Goal: Check status: Check status

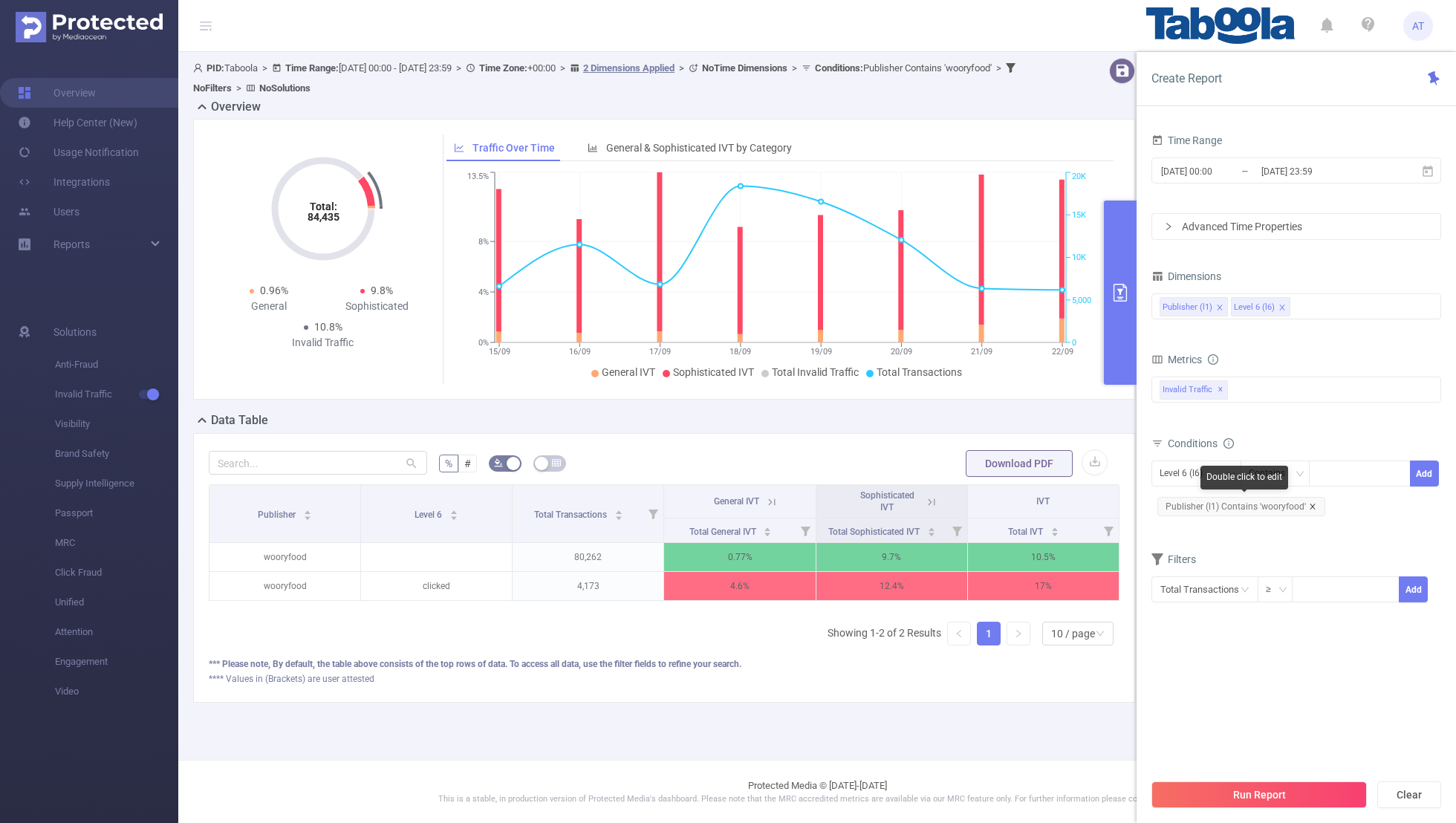
click at [1311, 503] on icon "icon: close" at bounding box center [1312, 506] width 5 height 5
click at [1182, 471] on div "Level 6 (l6)" at bounding box center [1186, 473] width 54 height 25
click at [1184, 499] on li "Publisher (l1)" at bounding box center [1196, 502] width 90 height 24
click at [1361, 461] on div at bounding box center [1360, 473] width 85 height 25
paste input "rollingdigital-publicvery"
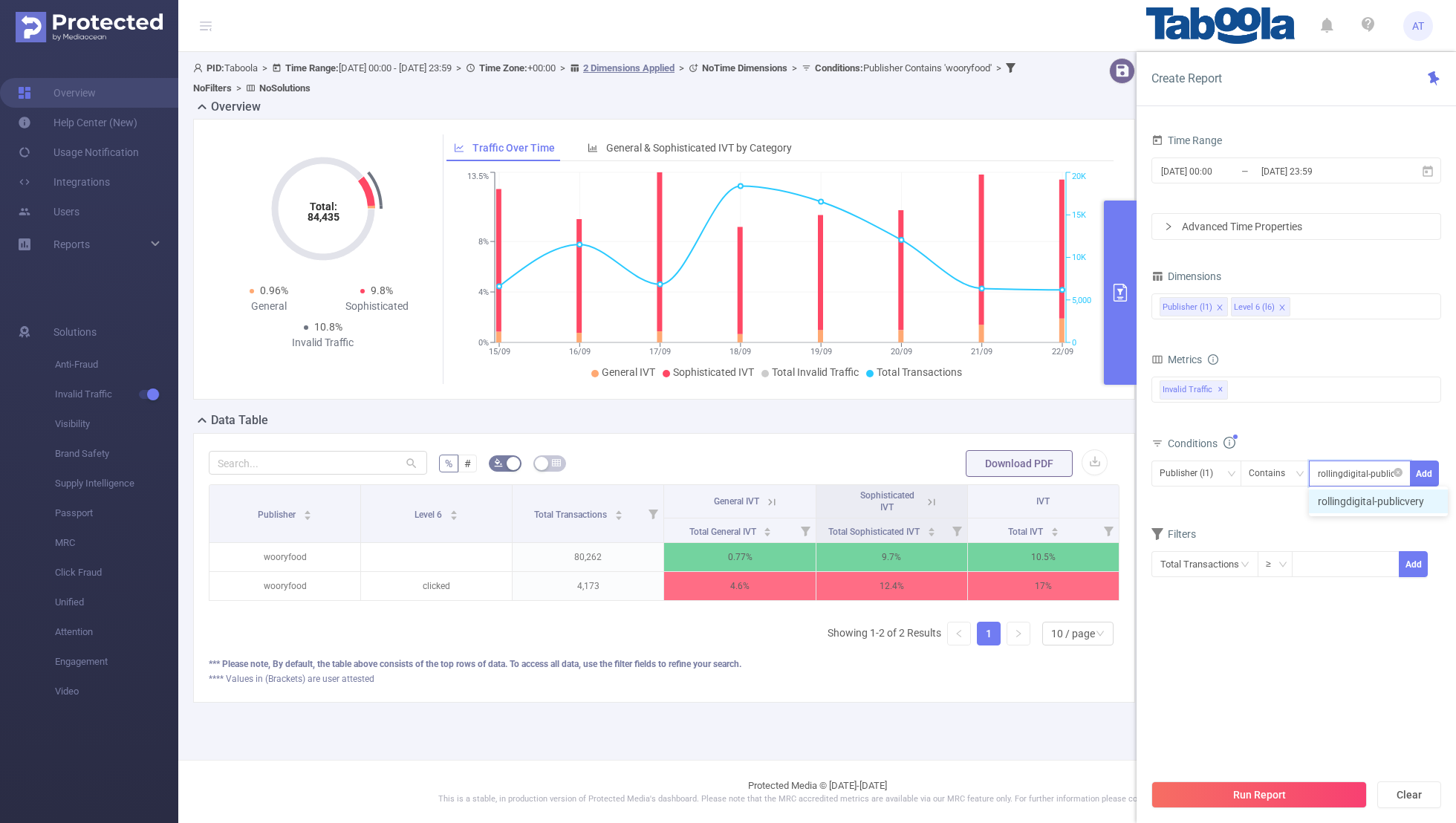
scroll to position [0, 7]
type input "rollingdigital-publicvery"
click at [1419, 466] on button "Add" at bounding box center [1425, 473] width 29 height 26
click at [1337, 555] on form "Dimensions Publisher (l1) Level 6 (l6) Metrics bp_total bp_adult bp_arms bp_cri…" at bounding box center [1296, 444] width 290 height 356
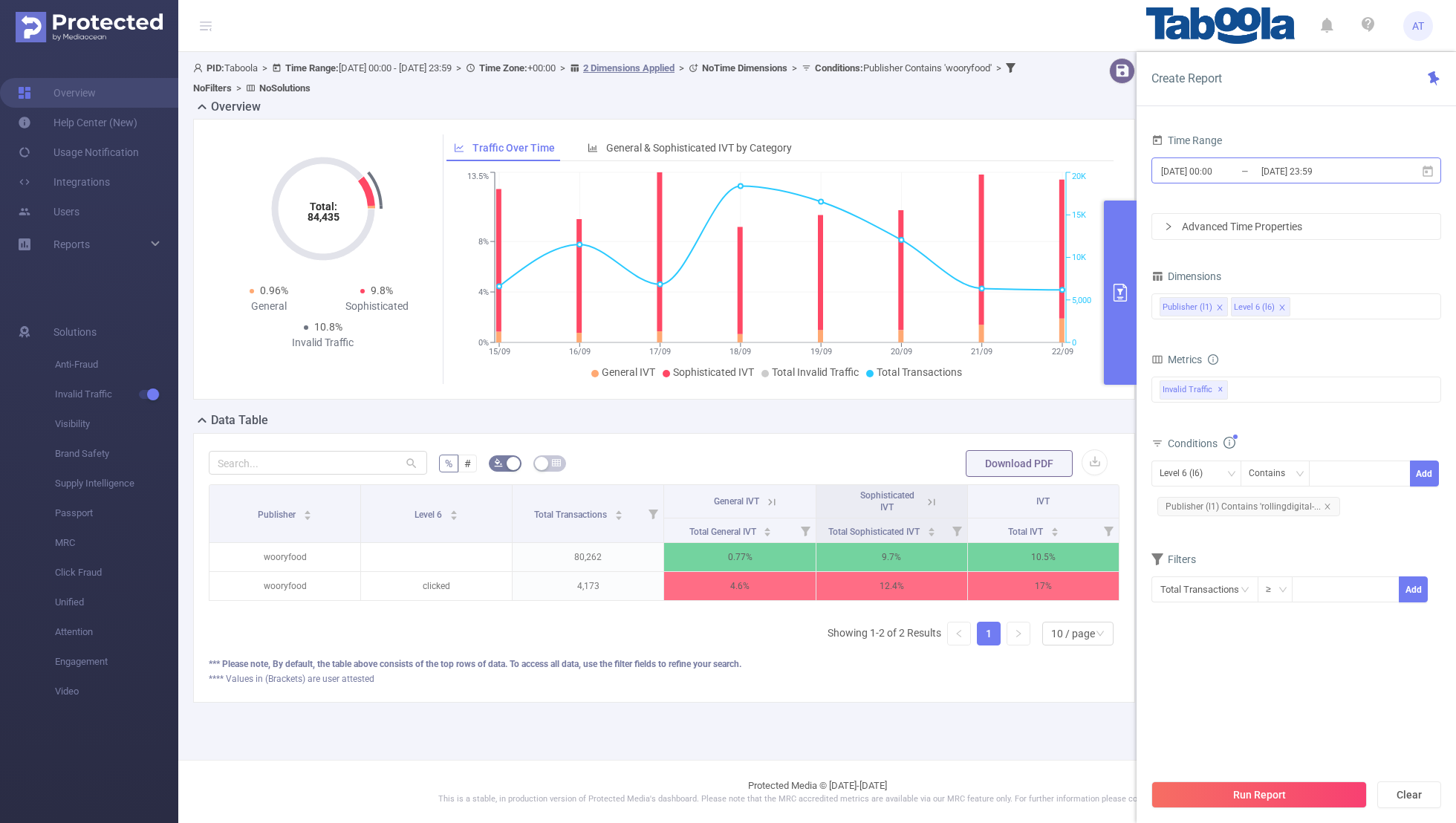
click at [1289, 161] on input "[DATE] 23:59" at bounding box center [1320, 171] width 120 height 20
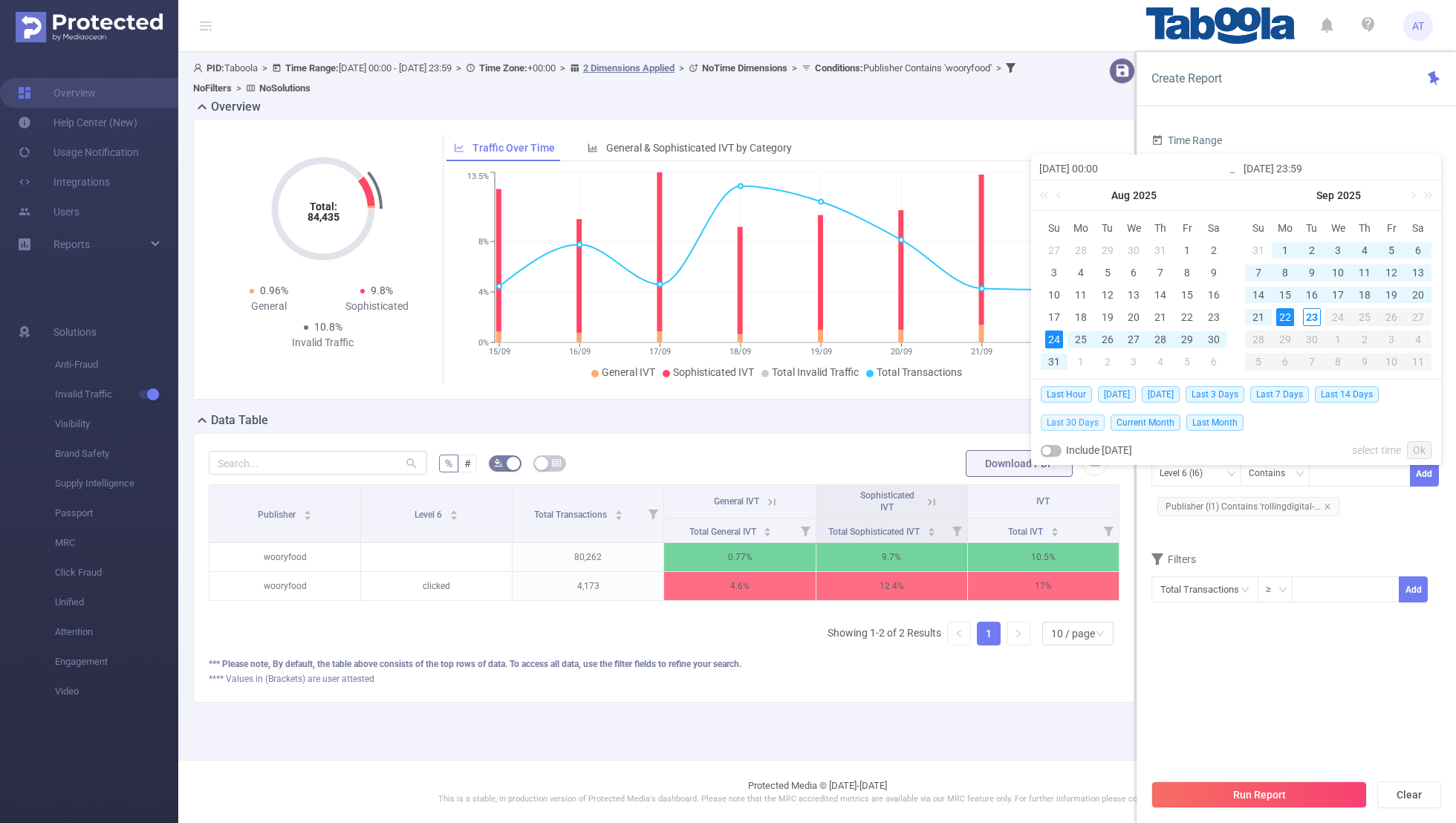
click at [1052, 417] on span "Last 30 Days" at bounding box center [1072, 422] width 64 height 16
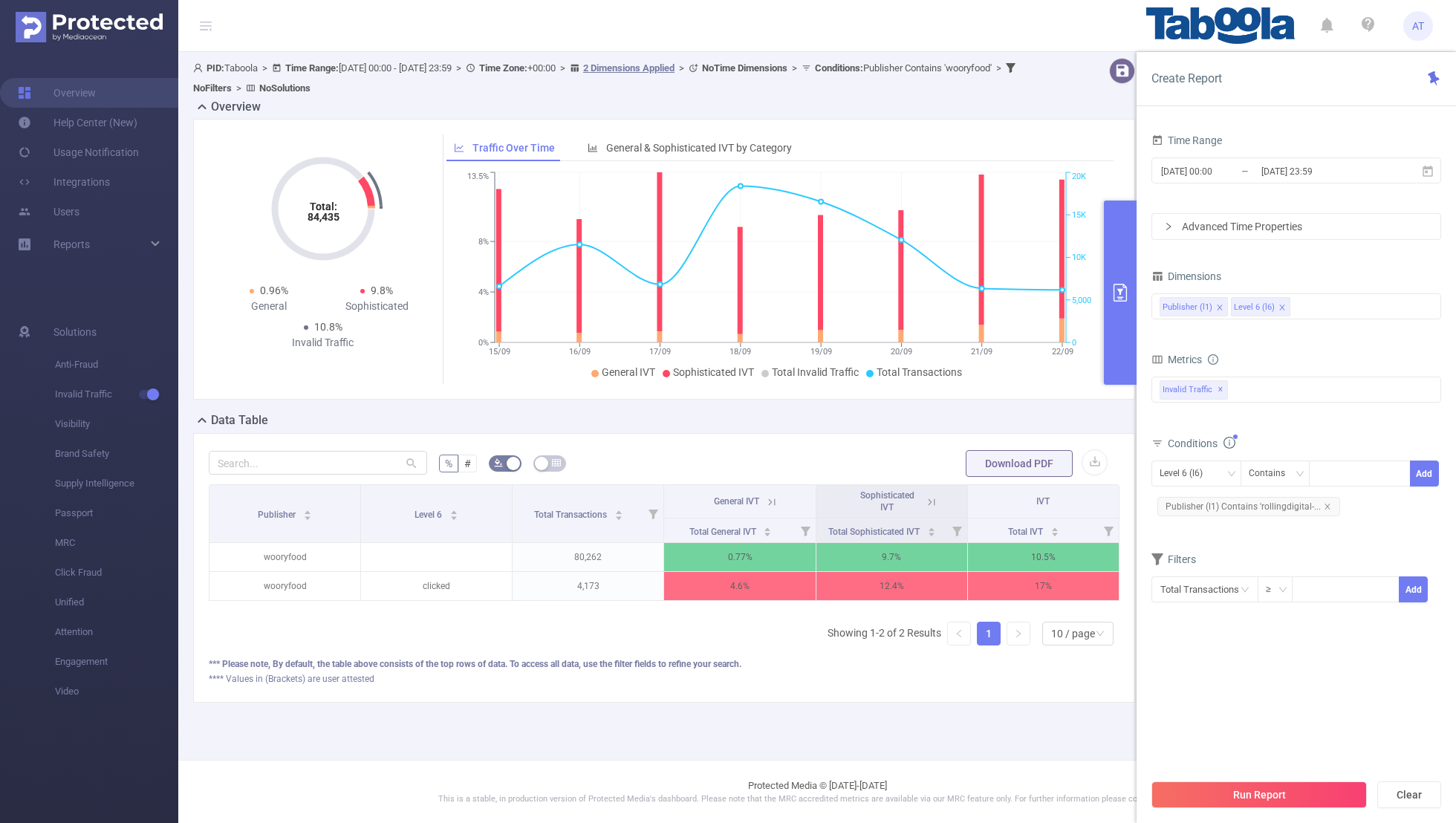
click at [1269, 663] on section "Time Range [DATE] 00:00 _ [DATE] 23:59 Advanced Time Properties Dimensions Publ…" at bounding box center [1296, 450] width 290 height 640
click at [1262, 789] on button "Run Report" at bounding box center [1259, 794] width 215 height 26
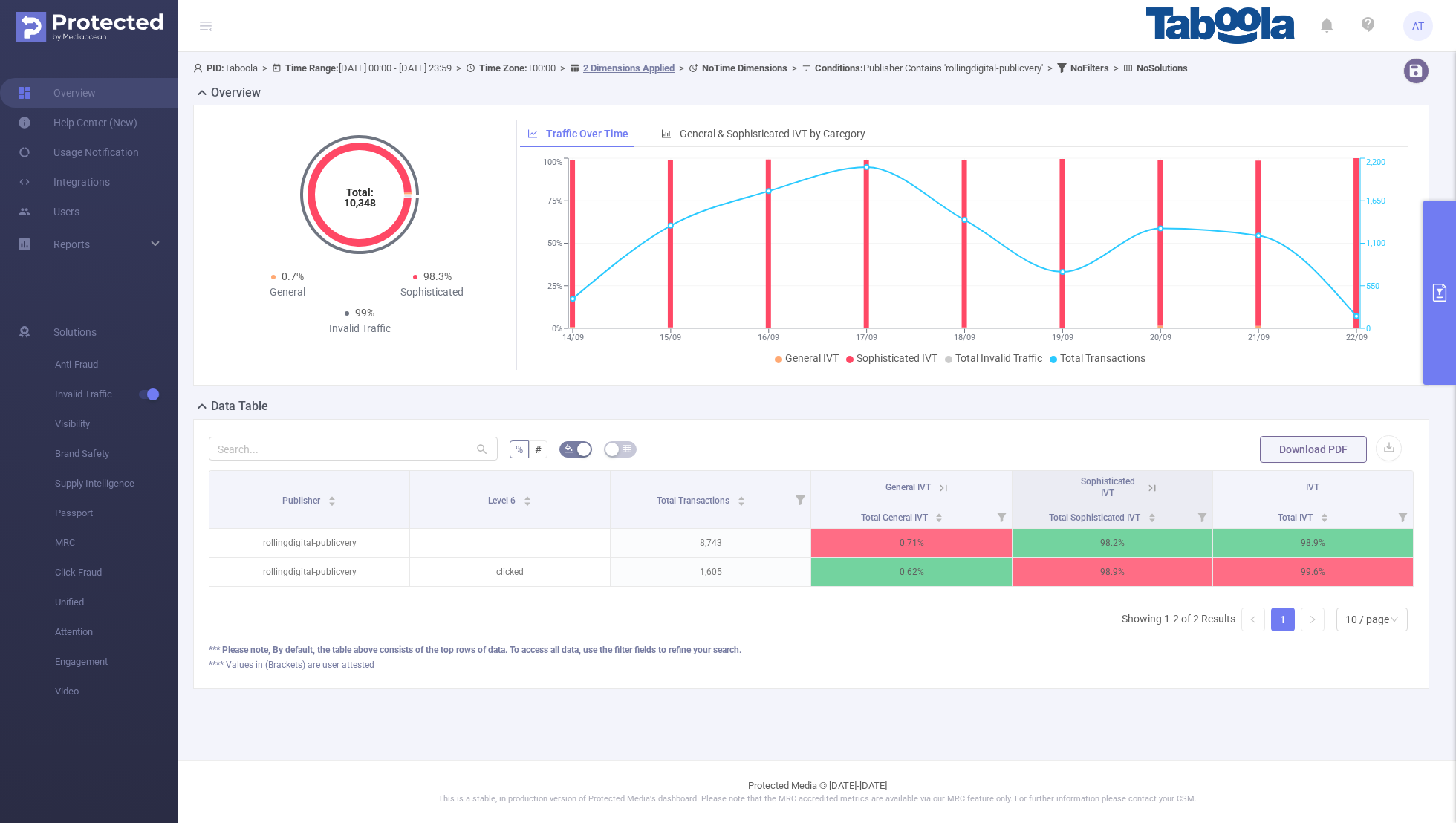
click at [1153, 483] on icon at bounding box center [1152, 488] width 14 height 14
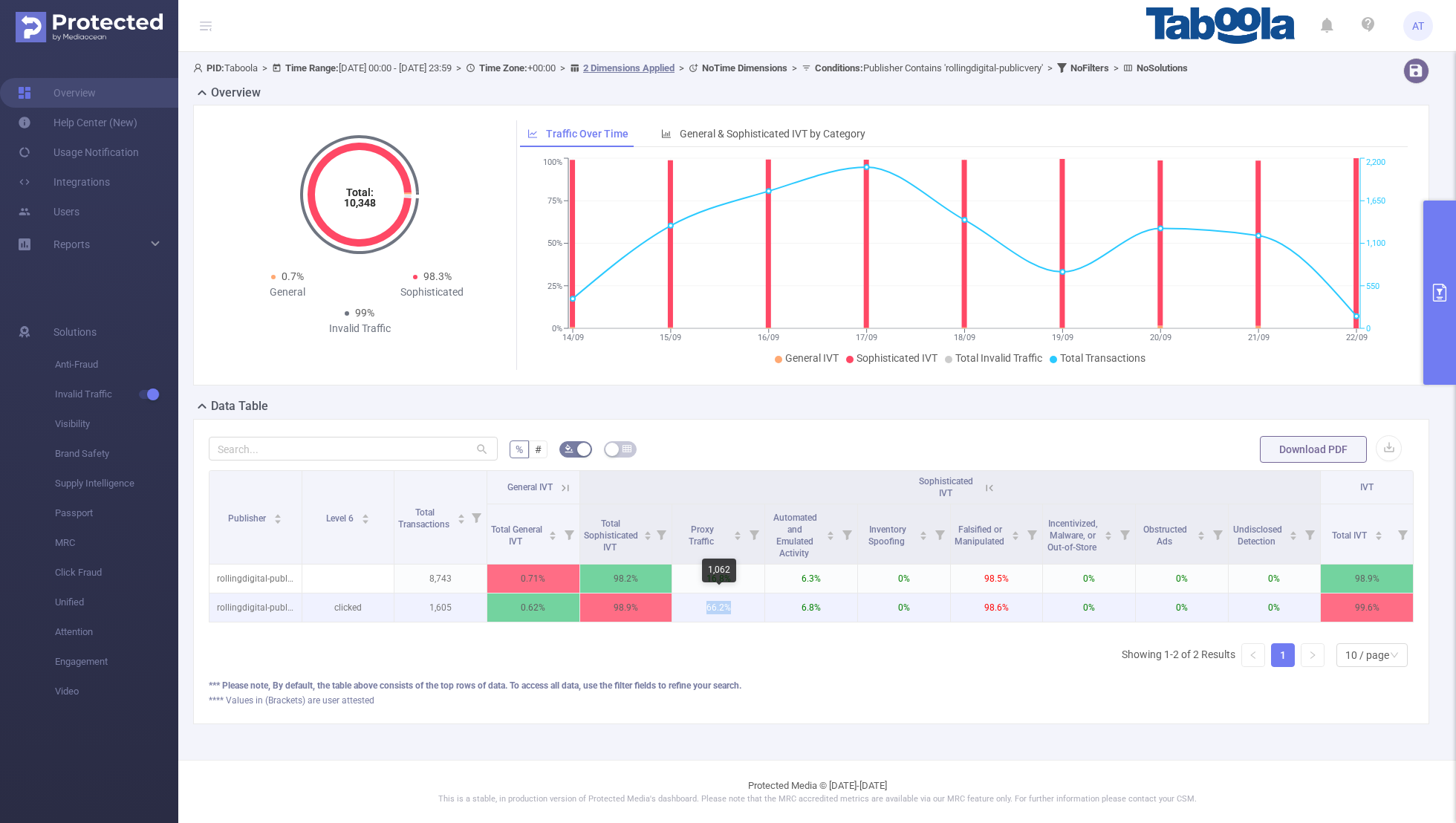
drag, startPoint x: 746, startPoint y: 608, endPoint x: 694, endPoint y: 607, distance: 52.0
click at [694, 607] on p "66.2%" at bounding box center [718, 607] width 92 height 28
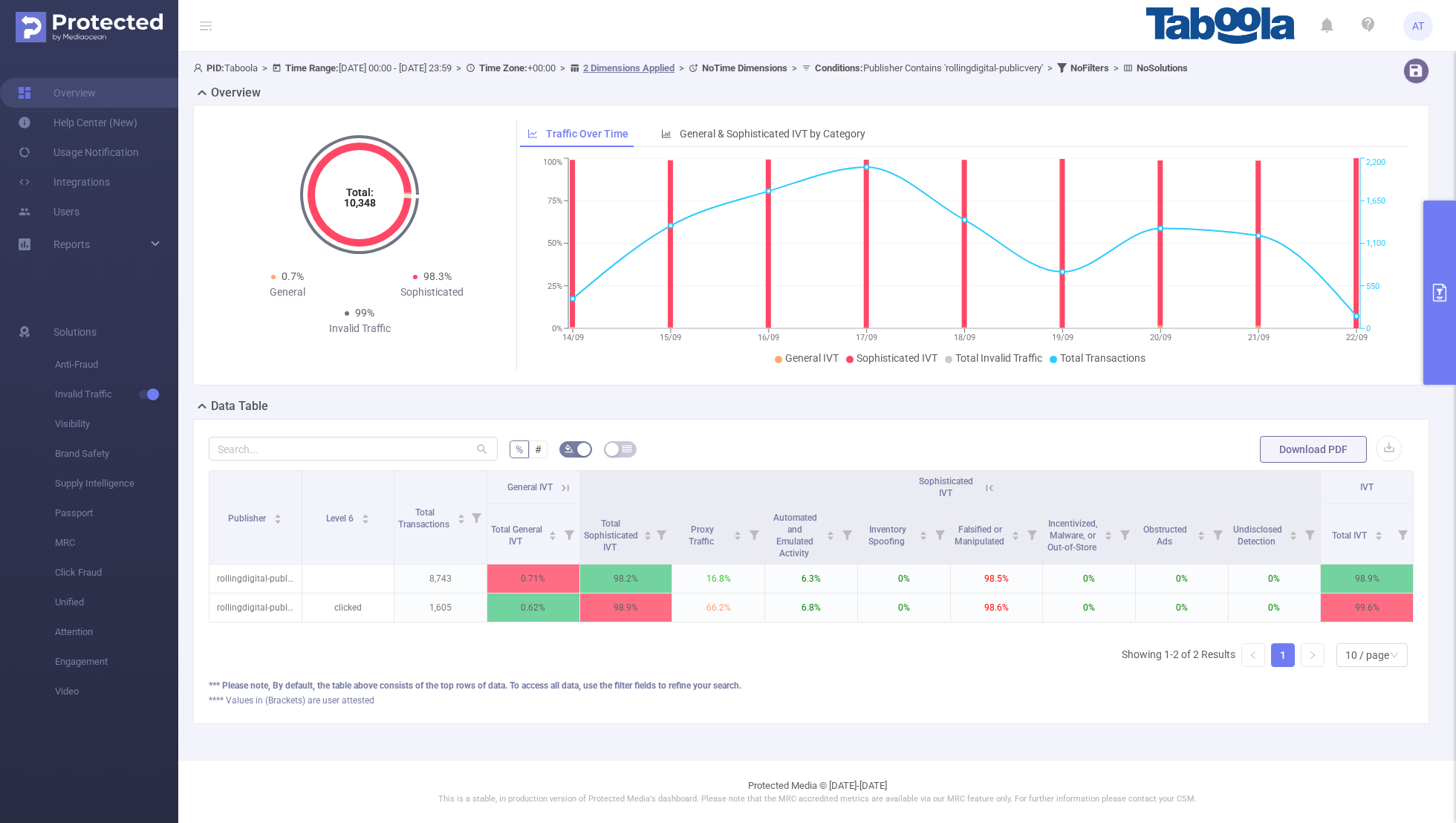
click at [568, 487] on icon at bounding box center [564, 487] width 6 height 6
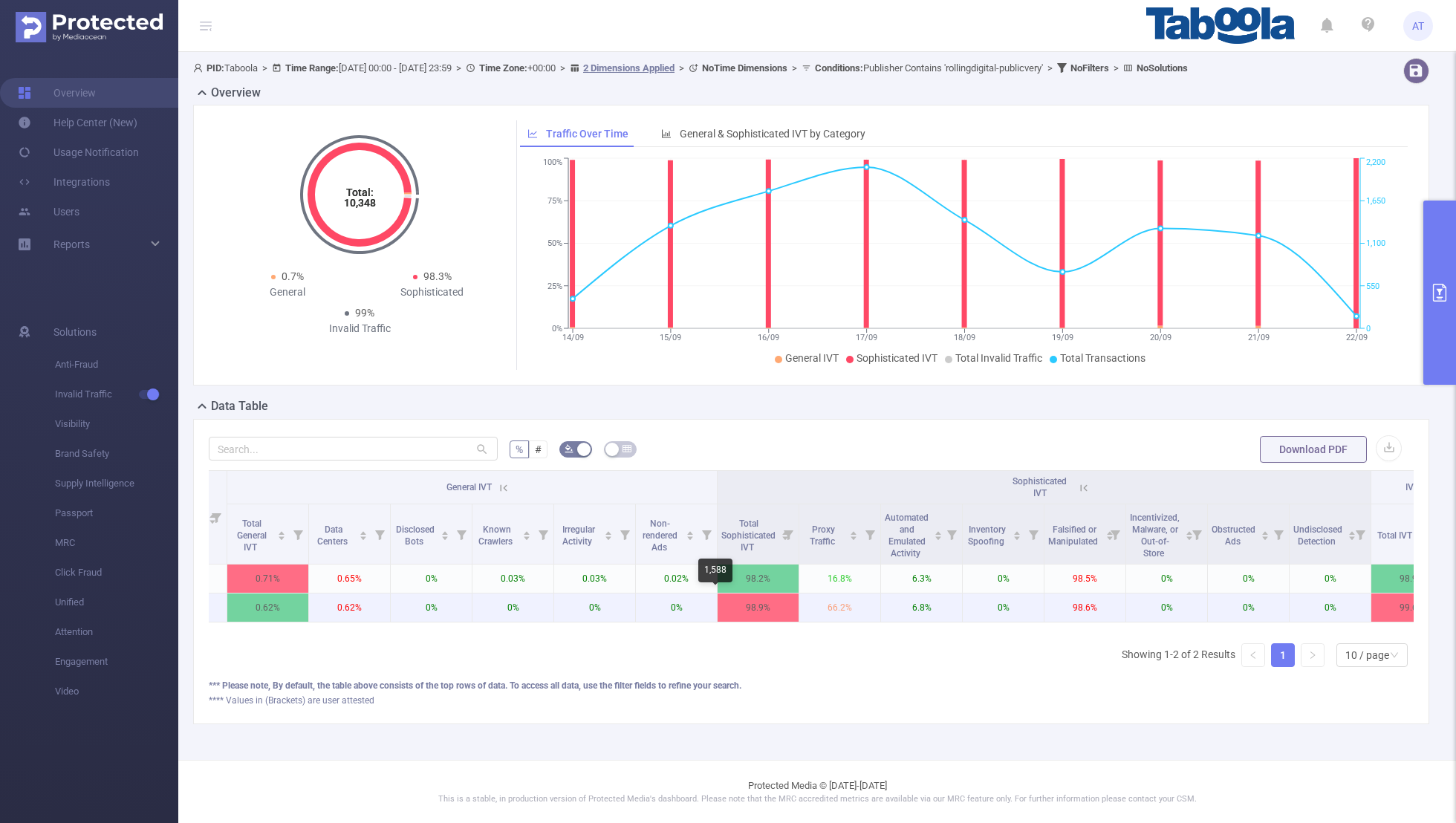
scroll to position [0, 269]
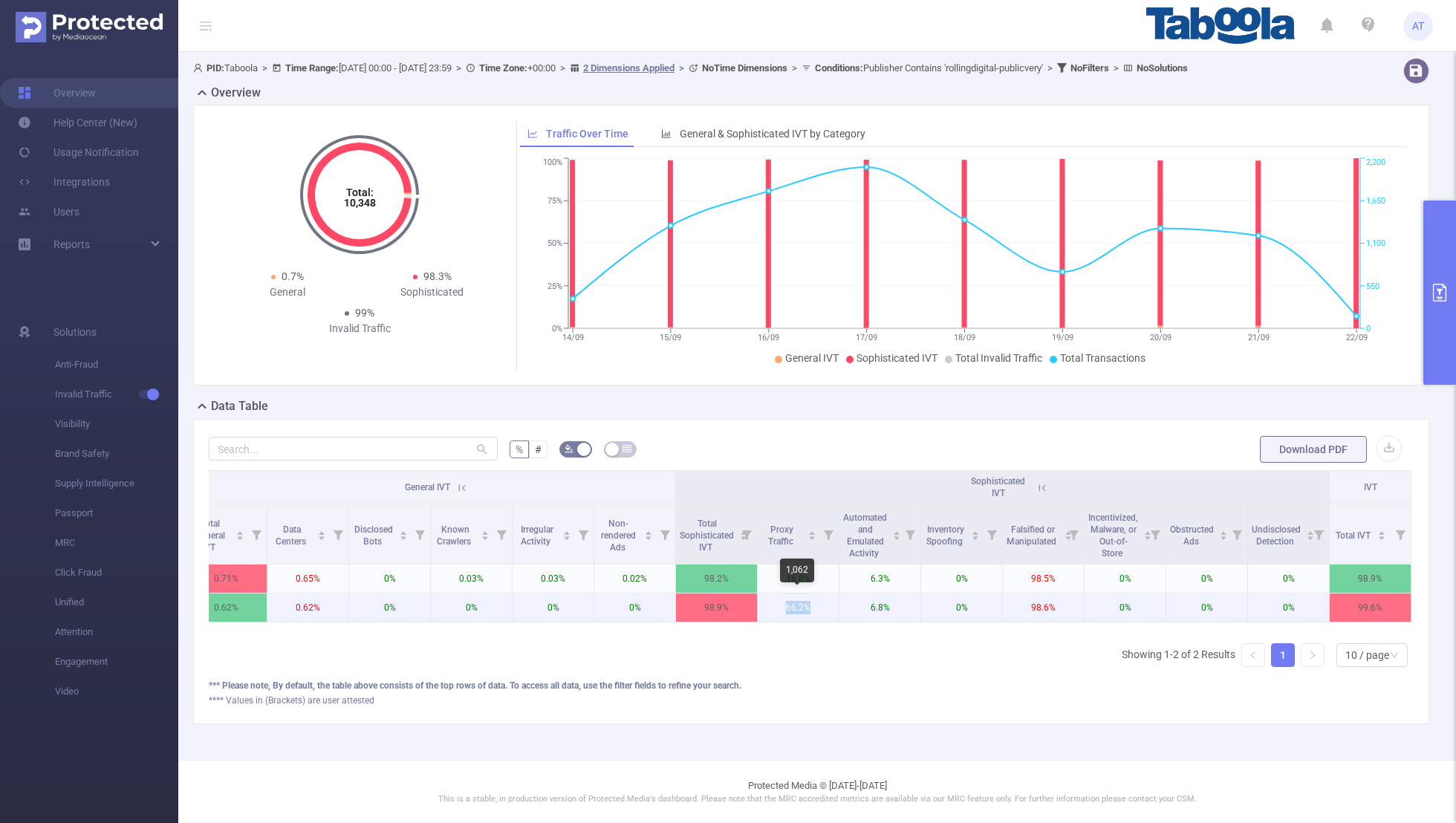
drag, startPoint x: 822, startPoint y: 605, endPoint x: 772, endPoint y: 604, distance: 50.0
click at [772, 604] on p "66.2%" at bounding box center [798, 607] width 81 height 28
drag, startPoint x: 1067, startPoint y: 604, endPoint x: 1015, endPoint y: 604, distance: 52.0
click at [1015, 604] on p "98.6%" at bounding box center [1043, 607] width 81 height 28
click at [1058, 679] on div "*** Please note, By default, the table above consists of the top rows of data. …" at bounding box center [812, 685] width 1205 height 14
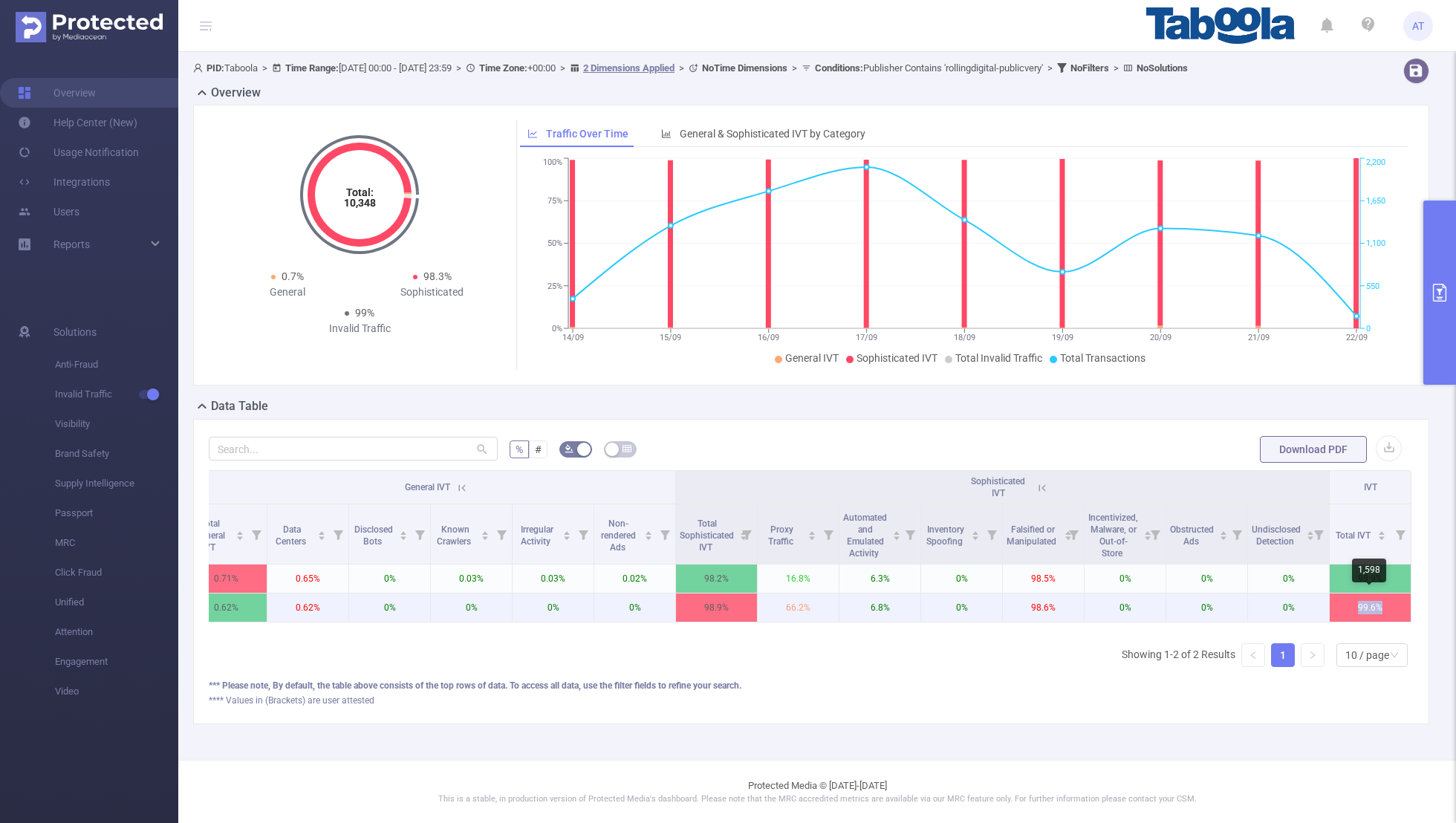
drag, startPoint x: 1381, startPoint y: 600, endPoint x: 1299, endPoint y: 600, distance: 82.0
click at [1299, 600] on tr "rollingdigital-publicvery clicked 1,605 0.62% 0.62% 0% 0% 0% 0% 98.9% 66.2% 6.8…" at bounding box center [676, 608] width 1471 height 29
click at [930, 641] on div "Publisher Level 6 Total Transactions General IVT Sophisticated IVT IVT Total Ge…" at bounding box center [812, 574] width 1205 height 209
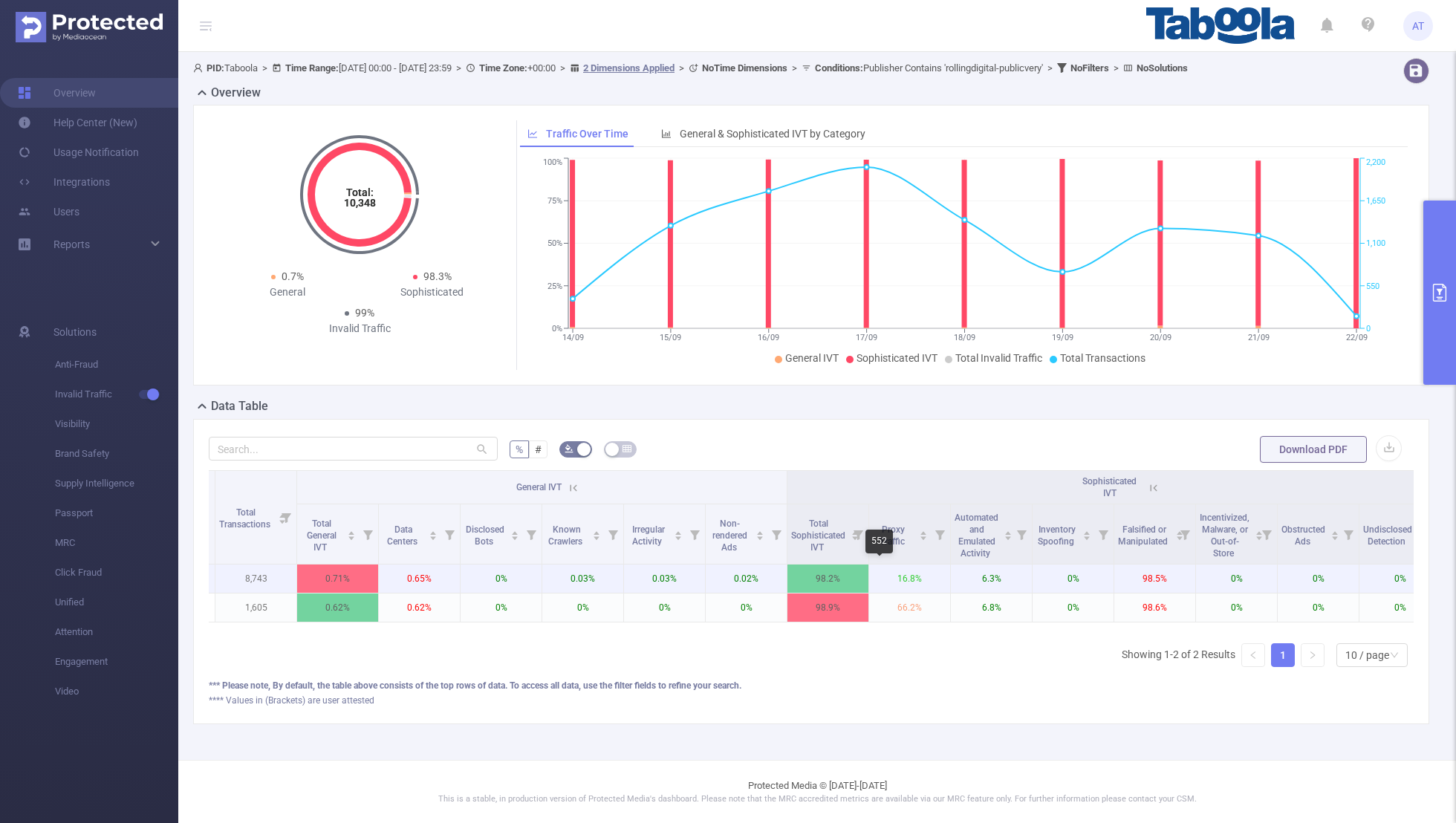
scroll to position [0, 0]
